Goal: Check status: Check status

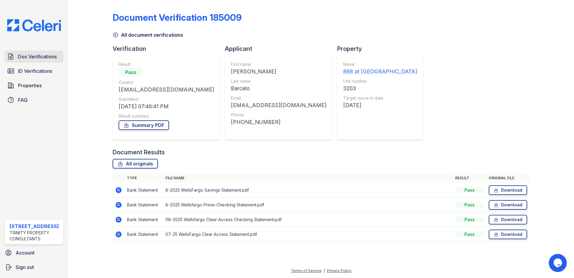
click at [40, 59] on span "Doc Verifications" at bounding box center [37, 56] width 39 height 7
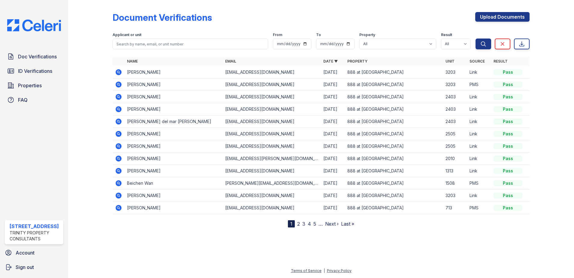
click at [119, 71] on icon at bounding box center [118, 71] width 7 height 7
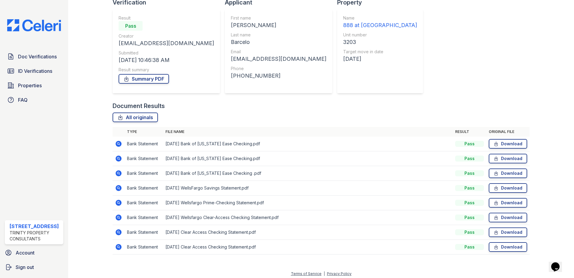
scroll to position [49, 0]
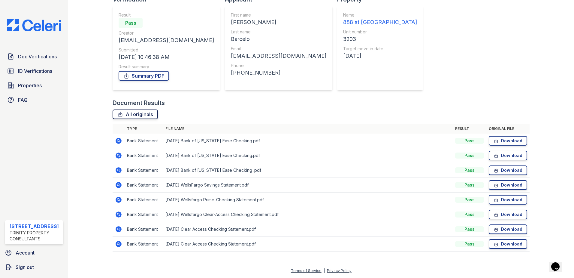
click at [140, 113] on link "All originals" at bounding box center [135, 114] width 45 height 10
click at [162, 74] on link "Summary PDF" at bounding box center [144, 76] width 50 height 10
click at [30, 70] on span "ID Verifications" at bounding box center [35, 70] width 34 height 7
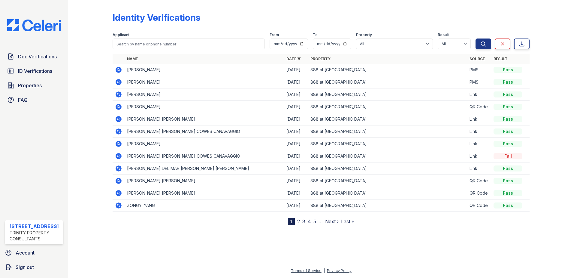
click at [120, 83] on icon at bounding box center [119, 82] width 6 height 6
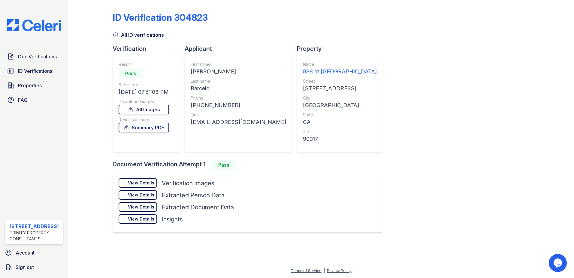
click at [160, 111] on link "All Images" at bounding box center [144, 110] width 50 height 10
click at [157, 126] on link "Summary PDF" at bounding box center [144, 128] width 50 height 10
click at [120, 35] on link "All ID verifications" at bounding box center [138, 34] width 51 height 7
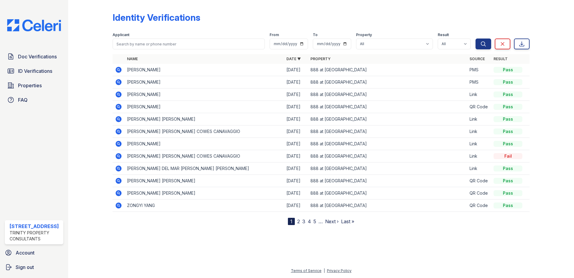
click at [119, 68] on icon at bounding box center [118, 69] width 7 height 7
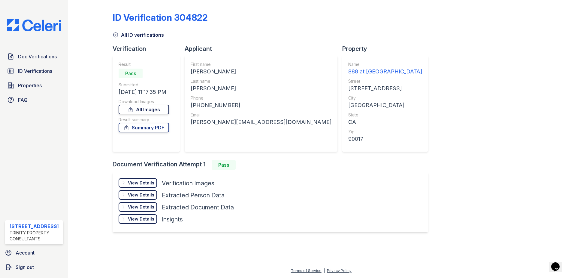
click at [164, 110] on link "All Images" at bounding box center [144, 110] width 50 height 10
click at [138, 126] on link "Summary PDF" at bounding box center [144, 128] width 50 height 10
click at [35, 62] on link "Doc Verifications" at bounding box center [34, 56] width 59 height 12
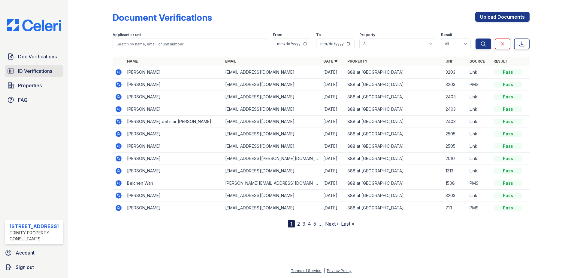
click at [24, 74] on span "ID Verifications" at bounding box center [35, 70] width 34 height 7
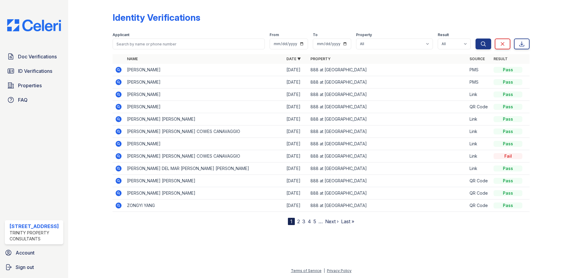
click at [24, 74] on span "ID Verifications" at bounding box center [35, 70] width 34 height 7
click at [28, 71] on span "ID Verifications" at bounding box center [35, 70] width 34 height 7
click at [35, 71] on span "ID Verifications" at bounding box center [35, 70] width 34 height 7
click at [37, 76] on link "ID Verifications" at bounding box center [34, 71] width 59 height 12
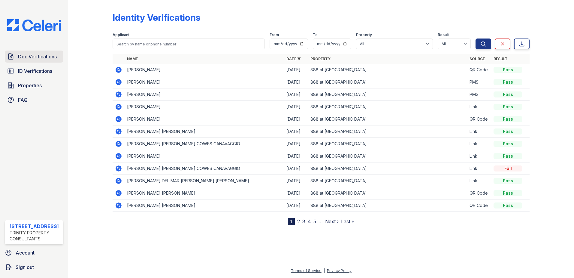
click at [48, 55] on span "Doc Verifications" at bounding box center [37, 56] width 39 height 7
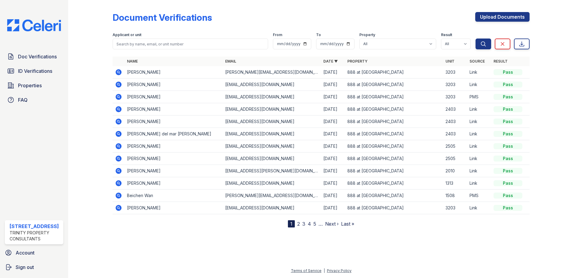
click at [118, 73] on icon at bounding box center [119, 72] width 6 height 6
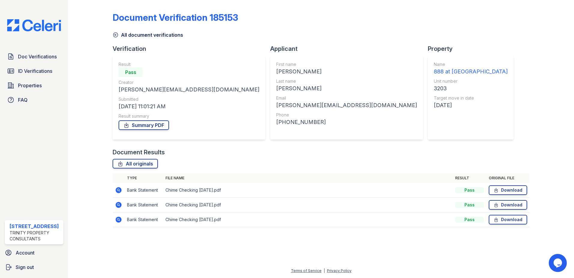
drag, startPoint x: 125, startPoint y: 162, endPoint x: 149, endPoint y: 148, distance: 27.3
click at [125, 162] on link "All originals" at bounding box center [135, 164] width 45 height 10
click at [156, 123] on link "Summary PDF" at bounding box center [144, 125] width 50 height 10
click at [52, 56] on span "Doc Verifications" at bounding box center [37, 56] width 39 height 7
